Goal: Transaction & Acquisition: Book appointment/travel/reservation

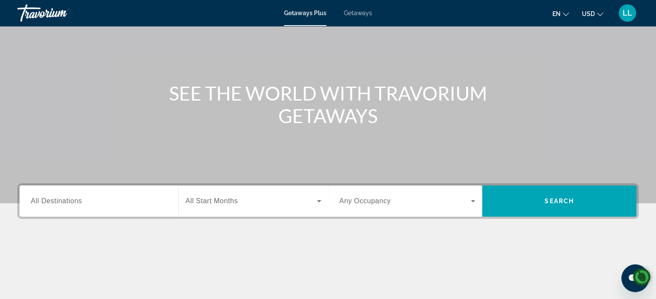
scroll to position [59, 0]
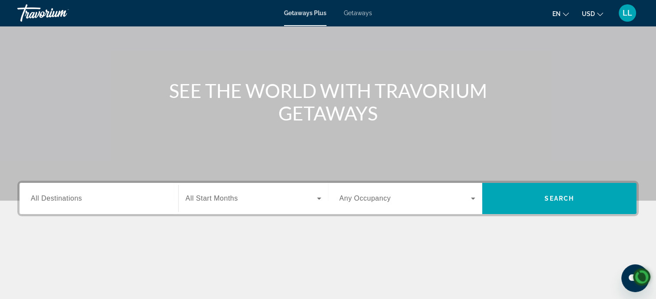
click at [365, 20] on div "Getaways Plus Getaways en English Español Français Italiano Português русский U…" at bounding box center [328, 13] width 656 height 23
click at [61, 195] on span "All Destinations" at bounding box center [56, 198] width 51 height 7
click at [61, 195] on input "Destination All Destinations" at bounding box center [99, 199] width 136 height 10
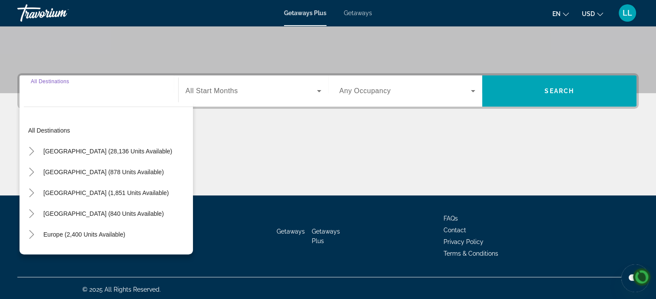
scroll to position [169, 0]
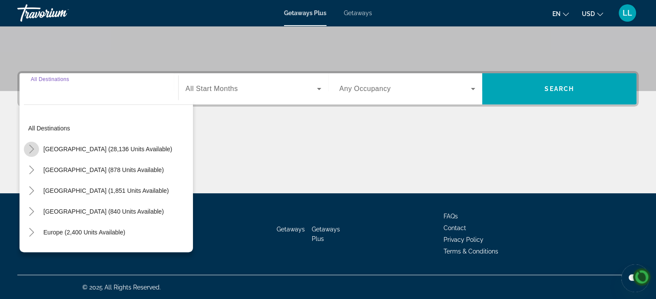
click at [36, 151] on mat-icon "Toggle United States (28,136 units available)" at bounding box center [31, 149] width 15 height 15
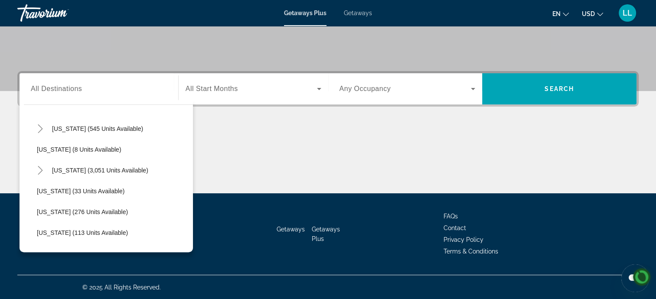
scroll to position [109, 0]
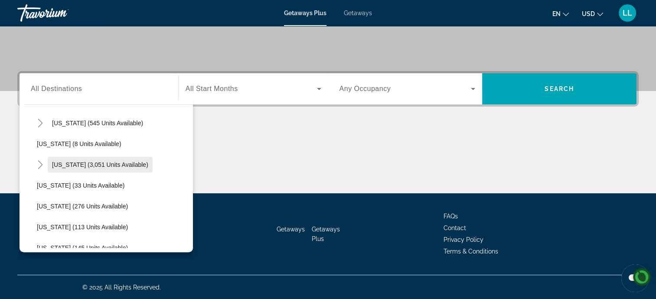
click at [66, 165] on span "[US_STATE] (3,051 units available)" at bounding box center [100, 164] width 96 height 7
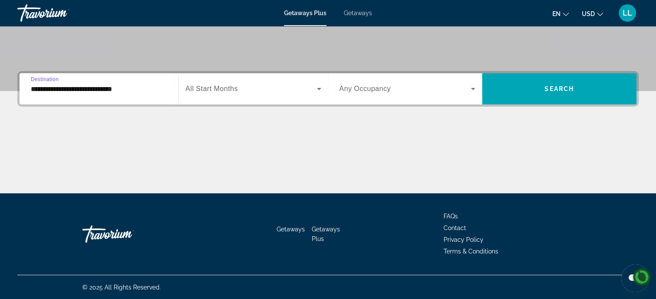
click at [52, 91] on input "**********" at bounding box center [99, 89] width 136 height 10
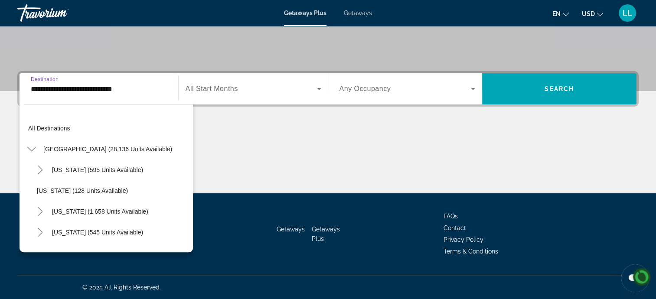
scroll to position [93, 0]
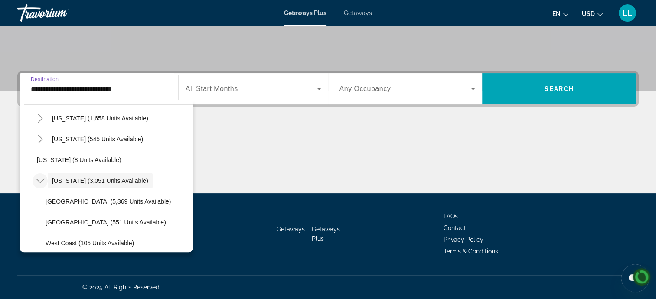
click at [43, 182] on icon "Toggle Florida (3,051 units available)" at bounding box center [40, 181] width 9 height 9
click at [40, 180] on icon "Toggle Florida (3,051 units available)" at bounding box center [40, 181] width 9 height 9
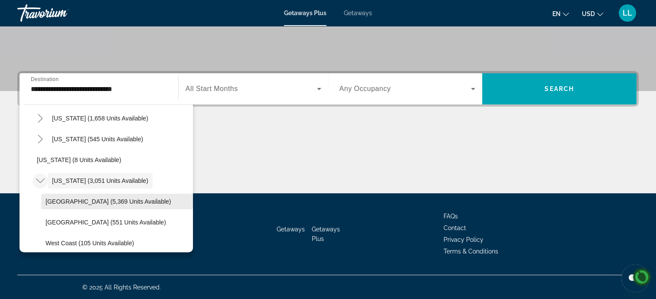
click at [65, 206] on span "Search widget" at bounding box center [117, 201] width 152 height 21
type input "**********"
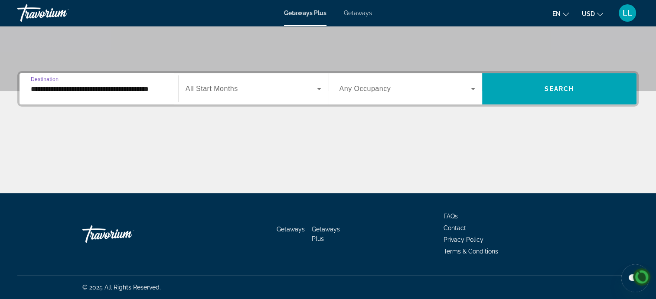
click at [319, 88] on icon "Search widget" at bounding box center [319, 89] width 4 height 2
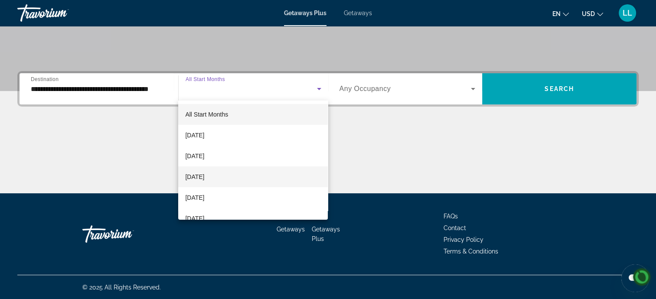
click at [204, 182] on span "[DATE]" at bounding box center [194, 177] width 19 height 10
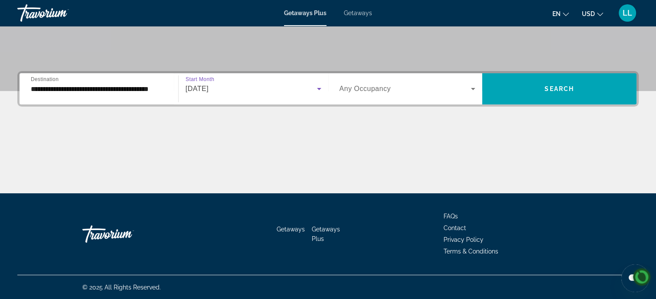
click at [473, 88] on icon "Search widget" at bounding box center [473, 89] width 4 height 2
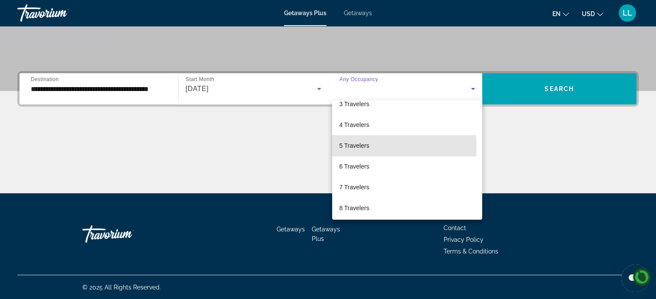
scroll to position [55, 0]
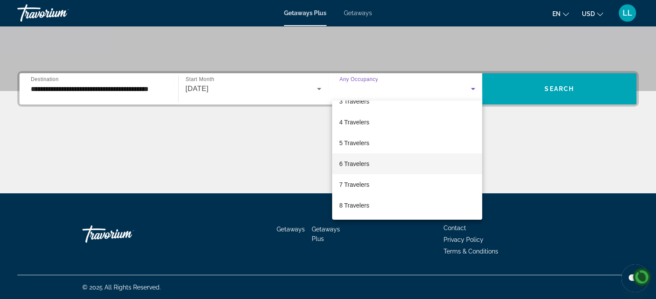
click at [363, 168] on span "6 Travelers" at bounding box center [354, 164] width 30 height 10
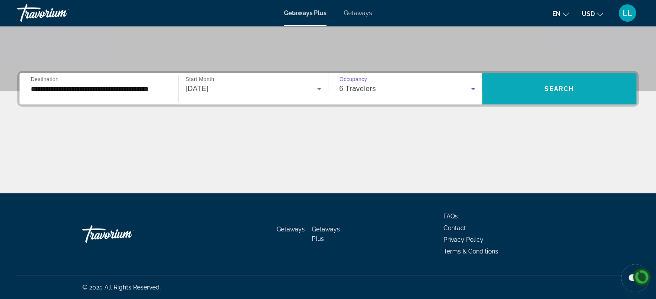
click at [573, 88] on span "Search" at bounding box center [559, 88] width 29 height 7
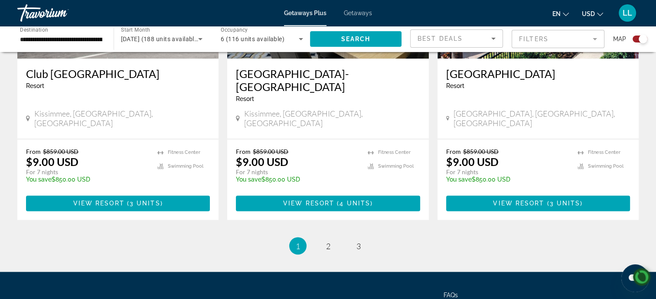
scroll to position [1399, 0]
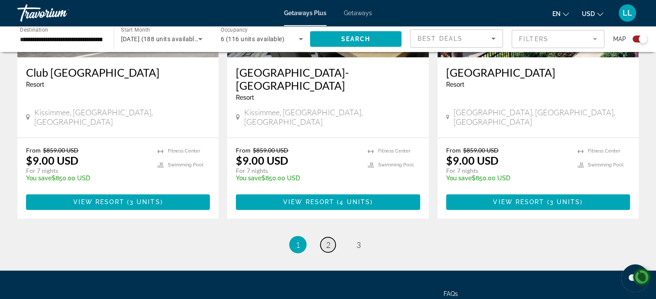
click at [328, 240] on span "2" at bounding box center [328, 245] width 4 height 10
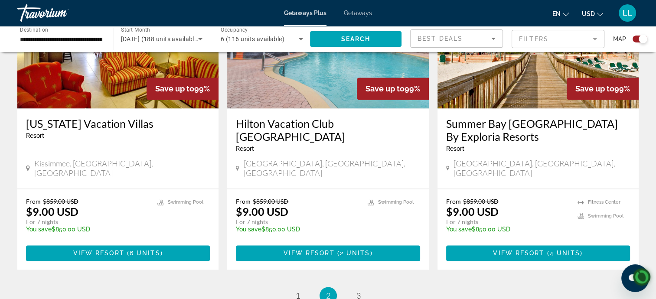
scroll to position [1336, 0]
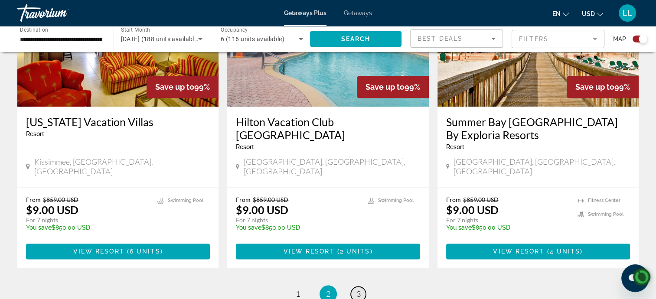
click at [358, 289] on span "3" at bounding box center [359, 294] width 4 height 10
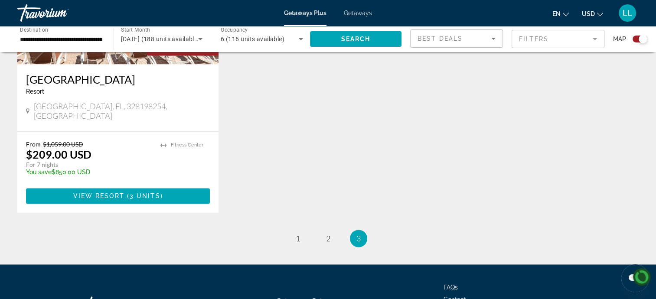
scroll to position [1385, 0]
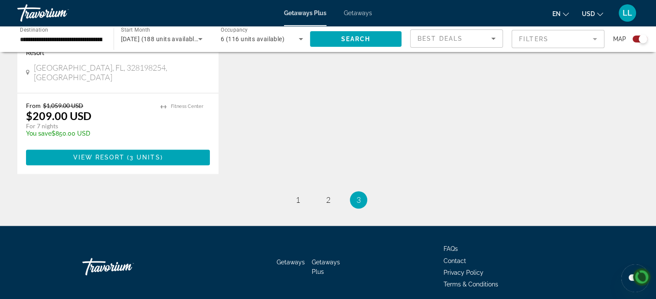
click at [418, 226] on div "Getaways Getaways Plus FAQs Contact Privacy Policy Terms & Conditions" at bounding box center [328, 267] width 622 height 82
click at [298, 195] on span "1" at bounding box center [298, 200] width 4 height 10
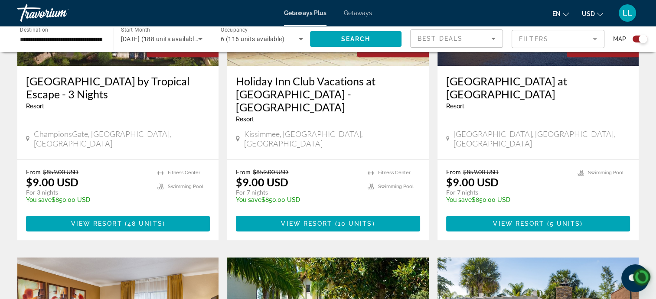
scroll to position [426, 0]
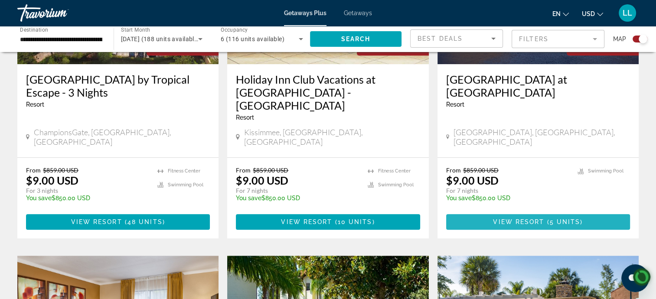
click at [539, 212] on span "Main content" at bounding box center [538, 222] width 184 height 21
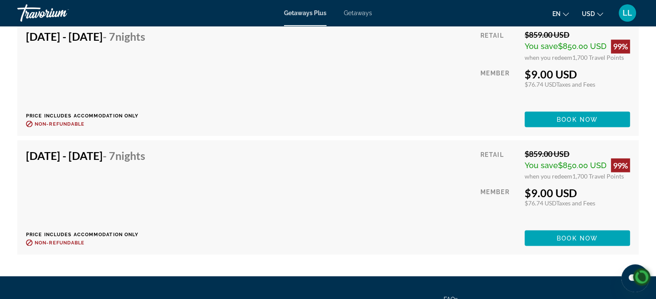
scroll to position [1586, 0]
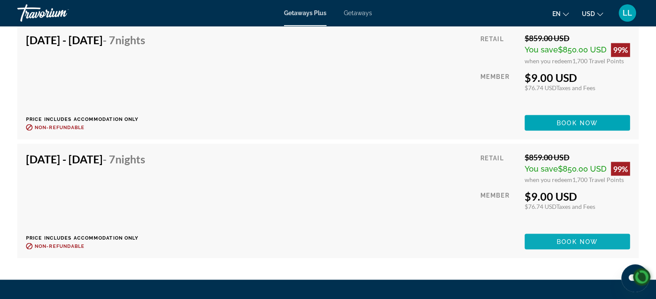
click at [569, 245] on span "Main content" at bounding box center [577, 241] width 105 height 21
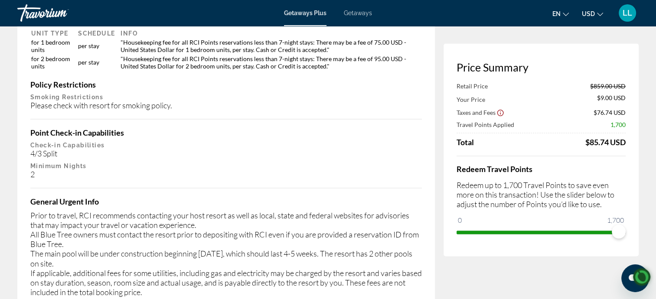
scroll to position [1405, 0]
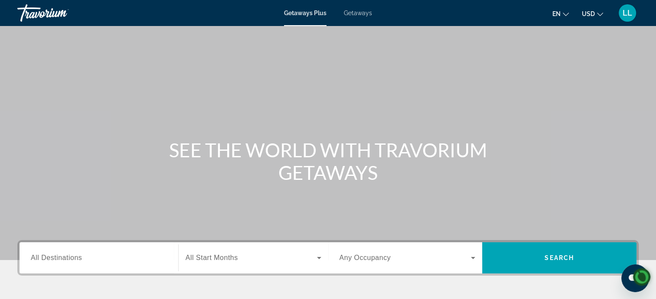
click at [57, 258] on span "All Destinations" at bounding box center [56, 257] width 51 height 7
click at [57, 258] on input "Destination All Destinations" at bounding box center [99, 258] width 136 height 10
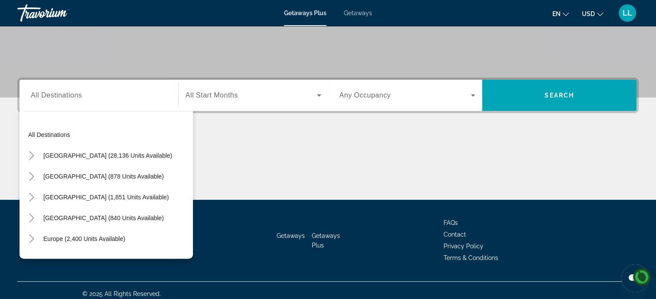
scroll to position [169, 0]
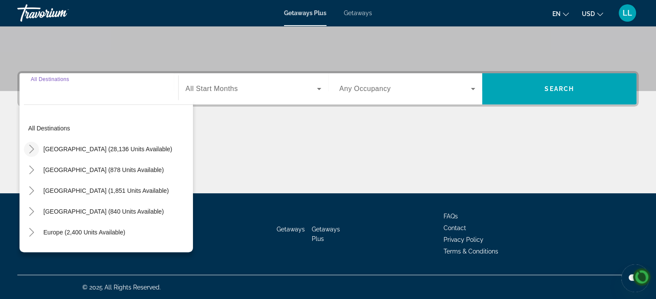
click at [32, 147] on icon "Toggle United States (28,136 units available)" at bounding box center [31, 149] width 5 height 9
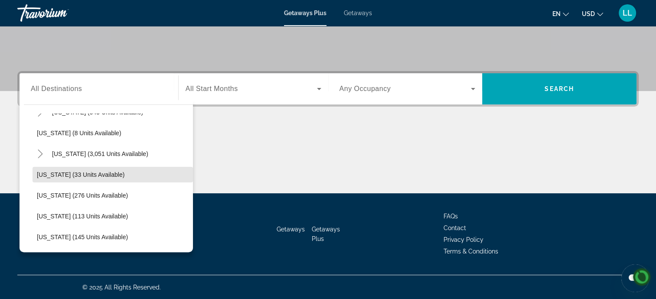
scroll to position [121, 0]
click at [101, 177] on span "[US_STATE] (33 units available)" at bounding box center [81, 173] width 88 height 7
type input "**********"
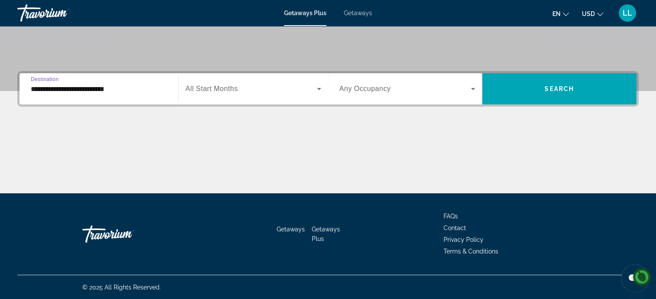
click at [64, 91] on input "**********" at bounding box center [99, 89] width 136 height 10
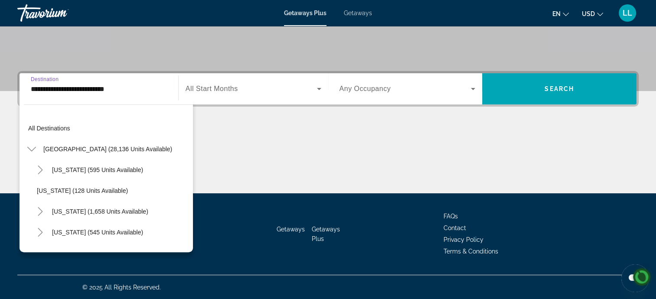
scroll to position [114, 0]
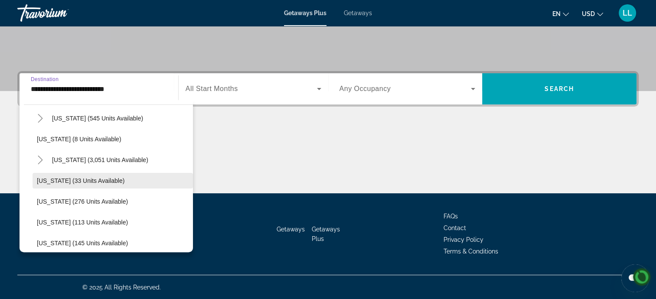
click at [48, 182] on span "[US_STATE] (33 units available)" at bounding box center [81, 180] width 88 height 7
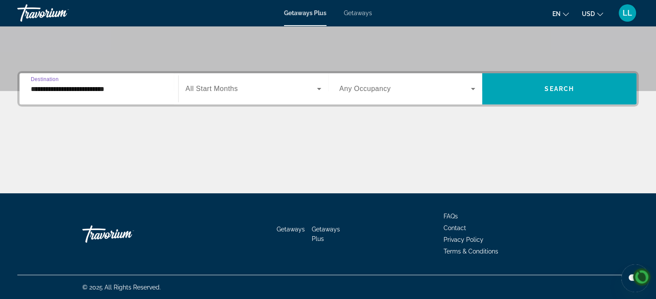
click at [319, 88] on icon "Search widget" at bounding box center [319, 89] width 4 height 2
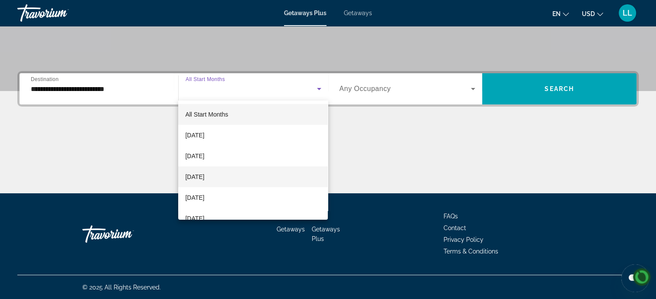
click at [204, 179] on span "[DATE]" at bounding box center [194, 177] width 19 height 10
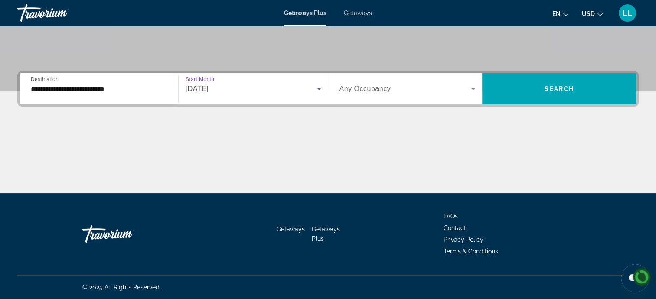
click at [473, 88] on icon "Search widget" at bounding box center [473, 89] width 4 height 2
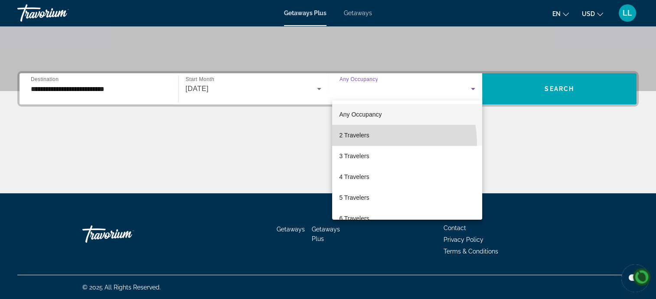
click at [364, 144] on mat-option "2 Travelers" at bounding box center [407, 135] width 150 height 21
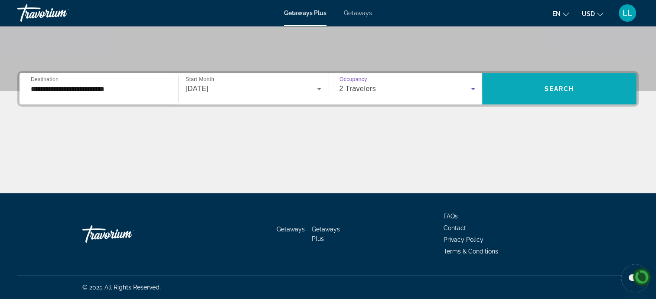
click at [557, 94] on span "Search widget" at bounding box center [559, 89] width 154 height 21
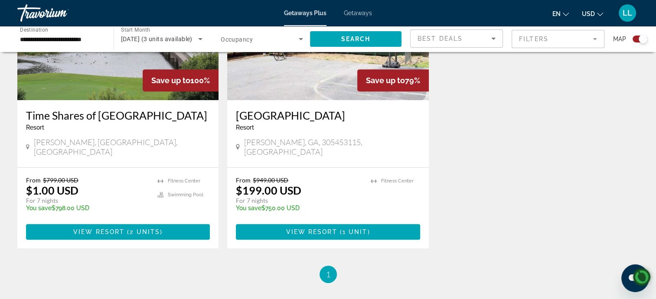
scroll to position [390, 0]
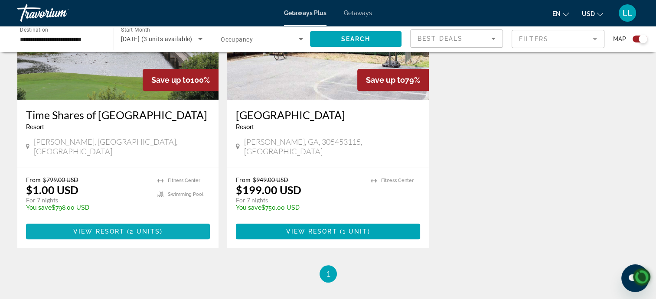
click at [140, 228] on span "2 units" at bounding box center [145, 231] width 30 height 7
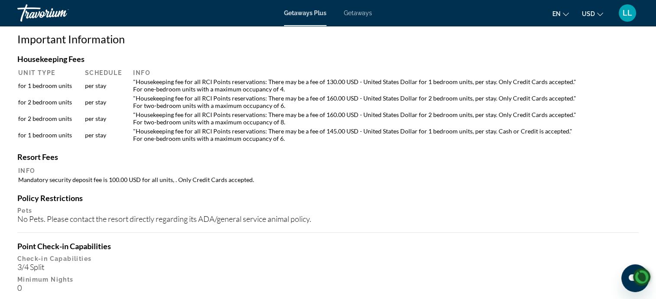
scroll to position [842, 0]
